Goal: Task Accomplishment & Management: Use online tool/utility

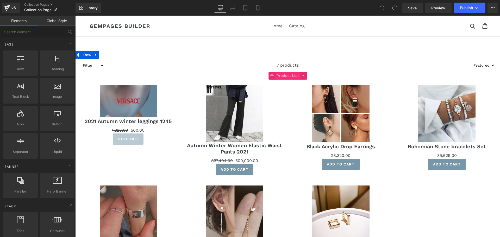
click at [283, 75] on span "Product List" at bounding box center [287, 76] width 25 height 8
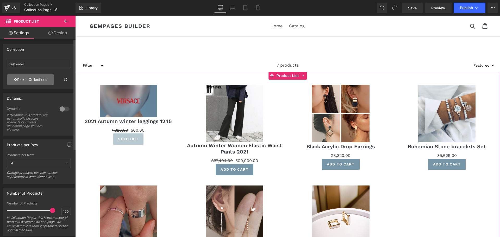
click at [33, 84] on link "Pick a Collections" at bounding box center [30, 80] width 47 height 10
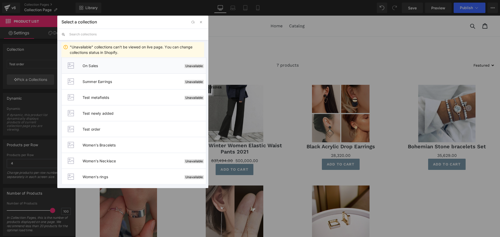
scroll to position [115, 0]
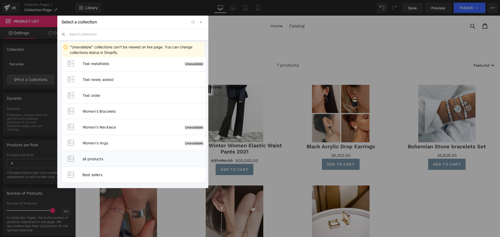
click at [115, 160] on span "all products" at bounding box center [144, 159] width 123 height 4
type input "all products"
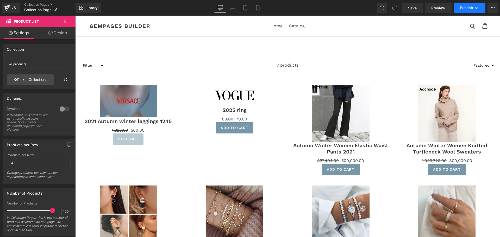
click at [472, 11] on button "Publish" at bounding box center [470, 8] width 32 height 10
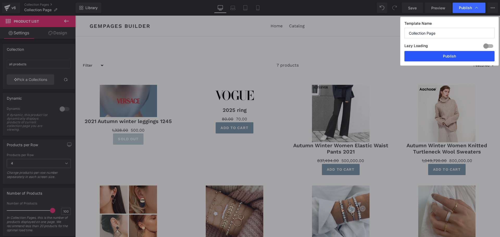
drag, startPoint x: 438, startPoint y: 58, endPoint x: 346, endPoint y: 40, distance: 93.8
click at [438, 58] on button "Publish" at bounding box center [450, 56] width 90 height 10
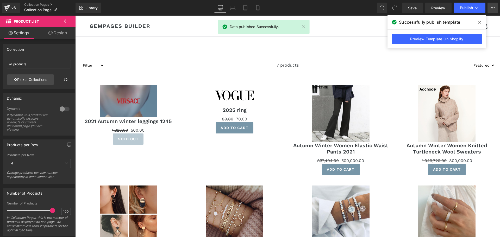
click at [495, 12] on button "View Live Page View with current Template Save Template to Library Schedule Pub…" at bounding box center [493, 8] width 10 height 10
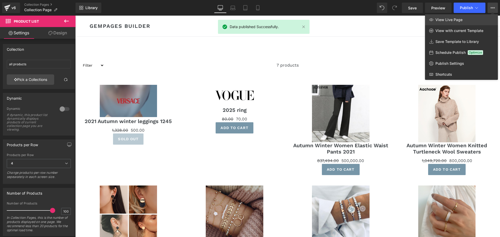
click at [466, 22] on link "View Live Page" at bounding box center [461, 19] width 73 height 11
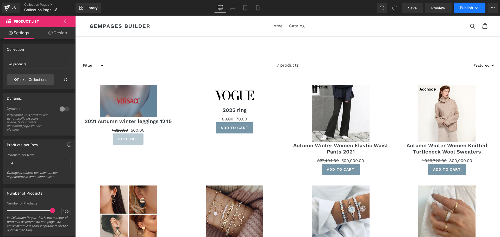
click at [467, 6] on button "Publish" at bounding box center [470, 8] width 32 height 10
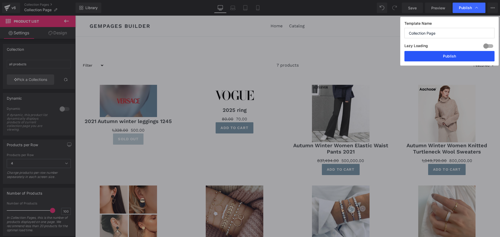
drag, startPoint x: 454, startPoint y: 56, endPoint x: 273, endPoint y: 7, distance: 187.1
click at [454, 56] on button "Publish" at bounding box center [450, 56] width 90 height 10
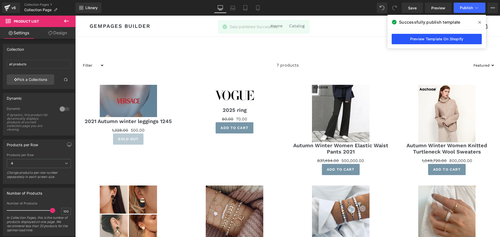
click at [463, 36] on link "Preview Template On Shopify" at bounding box center [437, 39] width 90 height 10
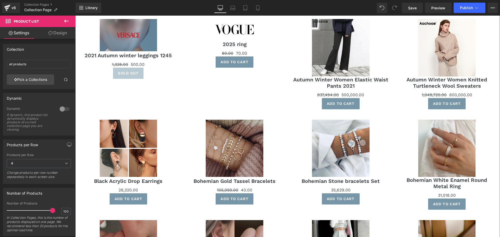
scroll to position [52, 0]
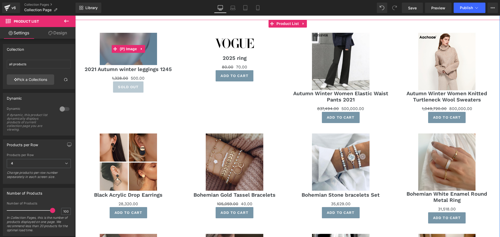
click at [129, 51] on span "(P) Image" at bounding box center [129, 49] width 20 height 8
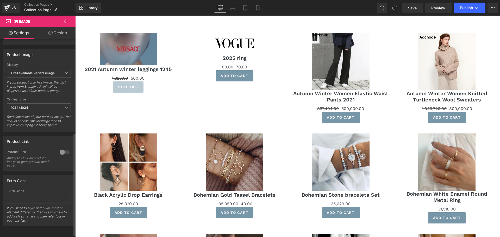
scroll to position [187, 0]
click at [64, 148] on div at bounding box center [64, 152] width 13 height 8
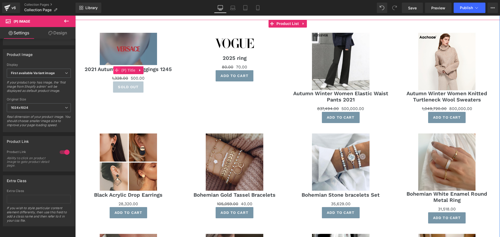
click at [118, 71] on span at bounding box center [116, 70] width 7 height 8
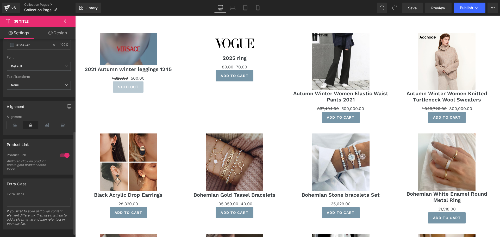
scroll to position [184, 0]
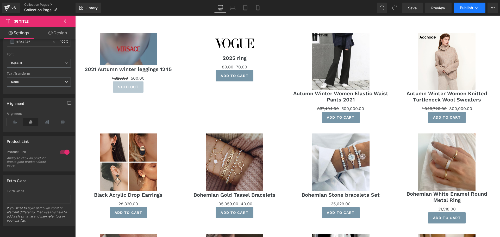
click at [473, 9] on button "Publish" at bounding box center [470, 8] width 32 height 10
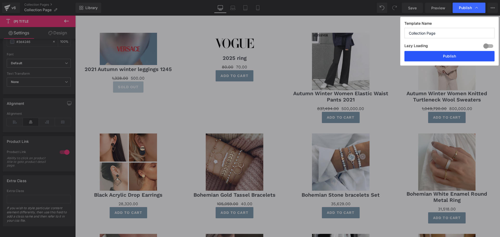
drag, startPoint x: 461, startPoint y: 57, endPoint x: 381, endPoint y: 41, distance: 81.4
click at [461, 57] on button "Publish" at bounding box center [450, 56] width 90 height 10
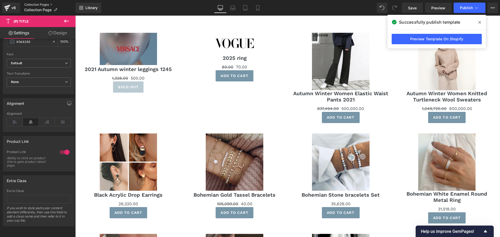
click at [36, 4] on link "Collection Pages" at bounding box center [49, 5] width 51 height 4
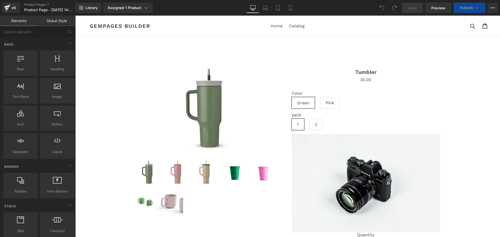
click at [261, 125] on div "Sale Off" at bounding box center [209, 111] width 149 height 89
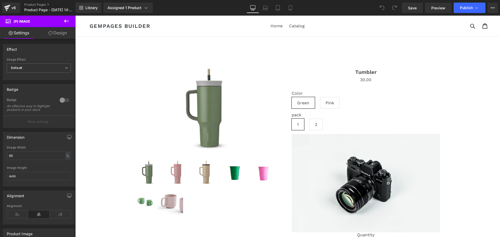
drag, startPoint x: 68, startPoint y: 20, endPoint x: 64, endPoint y: 23, distance: 4.6
click at [68, 20] on icon at bounding box center [66, 21] width 6 height 6
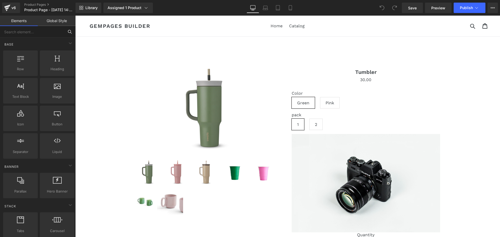
click at [45, 33] on input "text" at bounding box center [32, 31] width 64 height 11
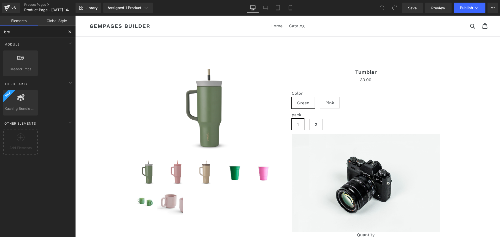
type input "brea"
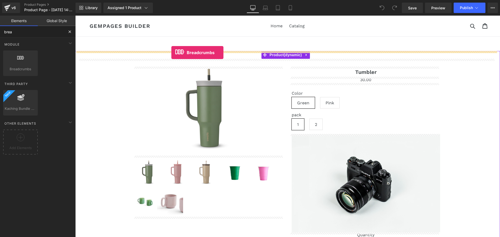
drag, startPoint x: 93, startPoint y: 82, endPoint x: 171, endPoint y: 53, distance: 83.3
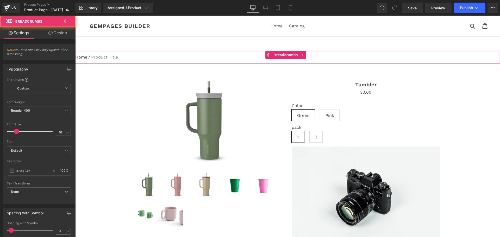
click at [112, 54] on nav "Home / Product Title" at bounding box center [287, 57] width 425 height 13
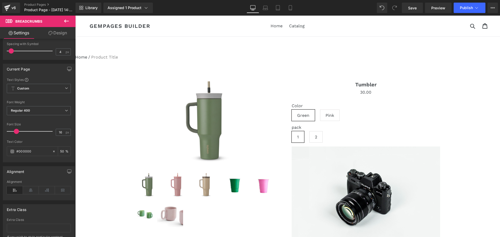
scroll to position [212, 0]
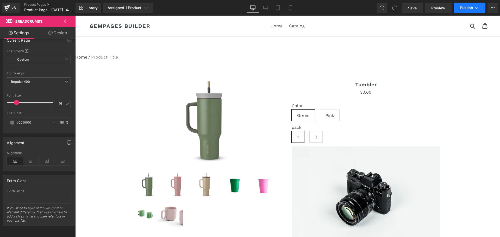
click at [477, 9] on icon at bounding box center [476, 7] width 5 height 5
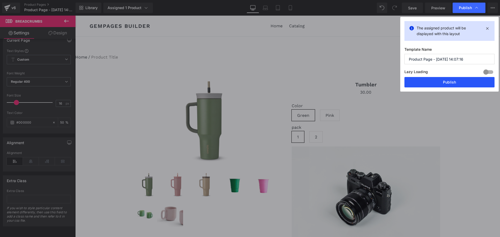
click at [465, 82] on button "Publish" at bounding box center [450, 82] width 90 height 10
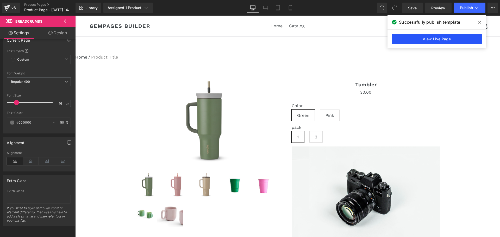
click at [443, 40] on link "View Live Page" at bounding box center [437, 39] width 90 height 10
